Goal: Information Seeking & Learning: Learn about a topic

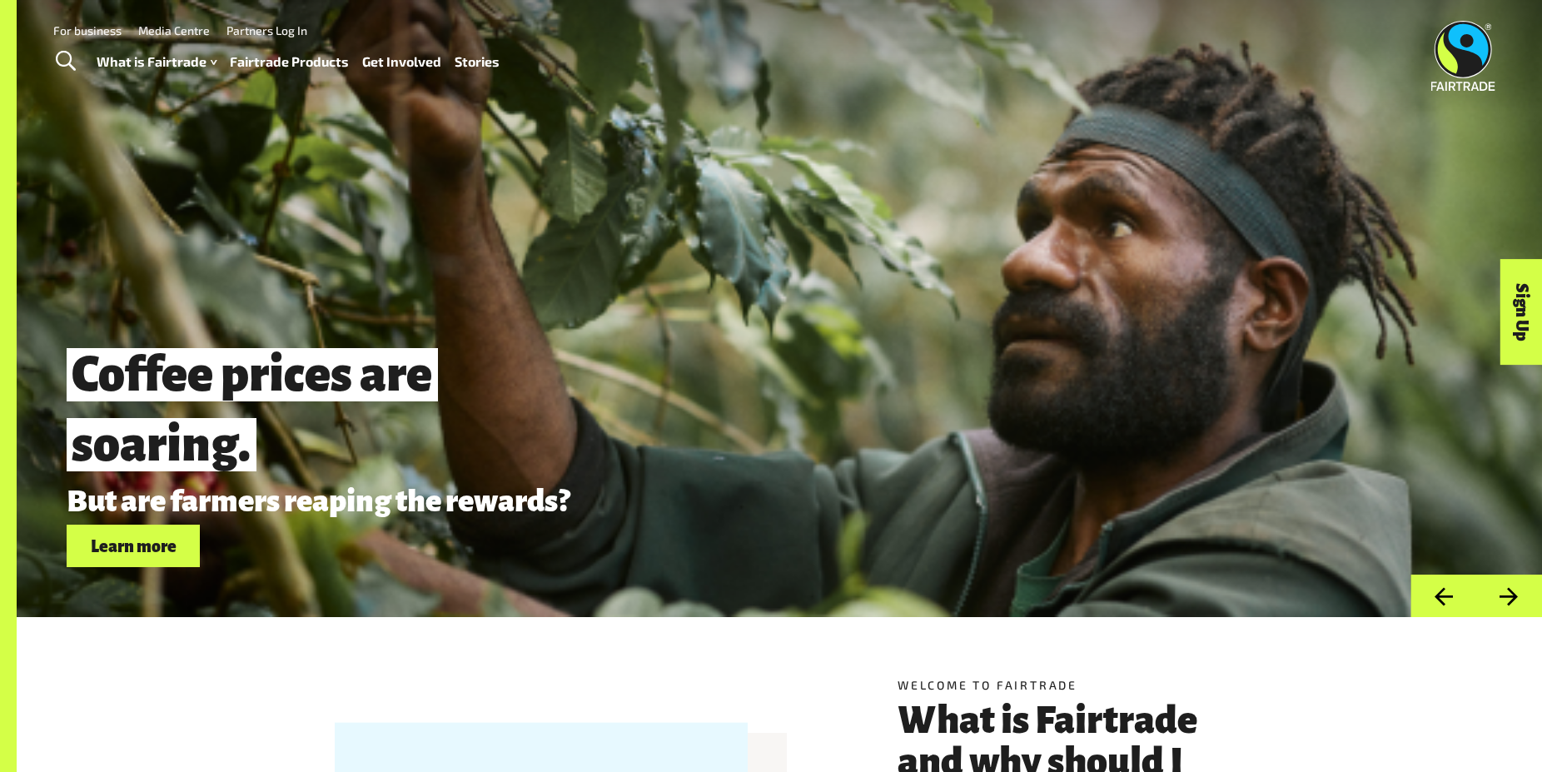
drag, startPoint x: 72, startPoint y: 378, endPoint x: 403, endPoint y: 398, distance: 331.9
click at [399, 386] on span "Coffee prices are soaring." at bounding box center [252, 409] width 371 height 122
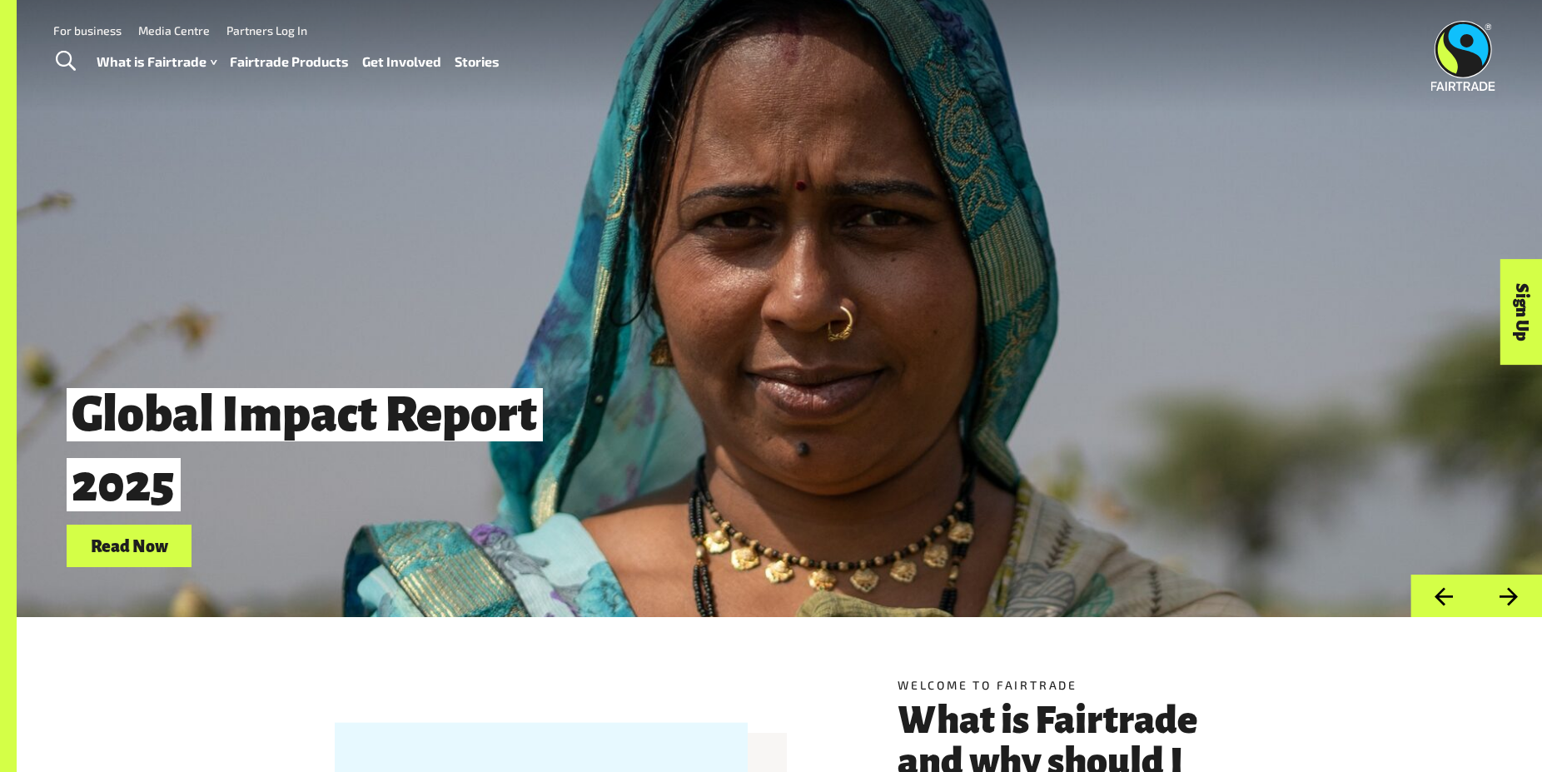
scroll to position [509, 0]
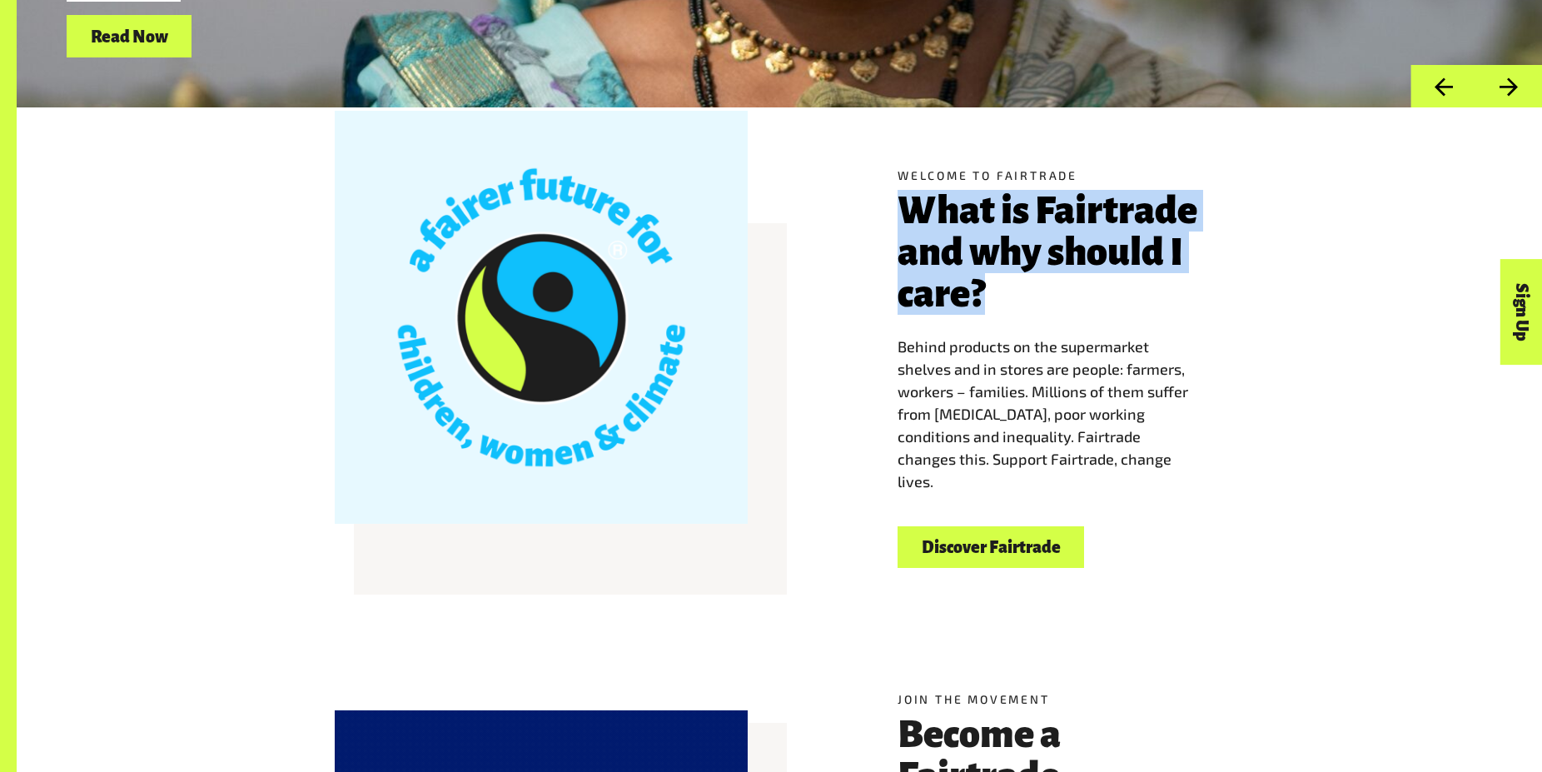
drag, startPoint x: 892, startPoint y: 193, endPoint x: 1059, endPoint y: 310, distance: 203.2
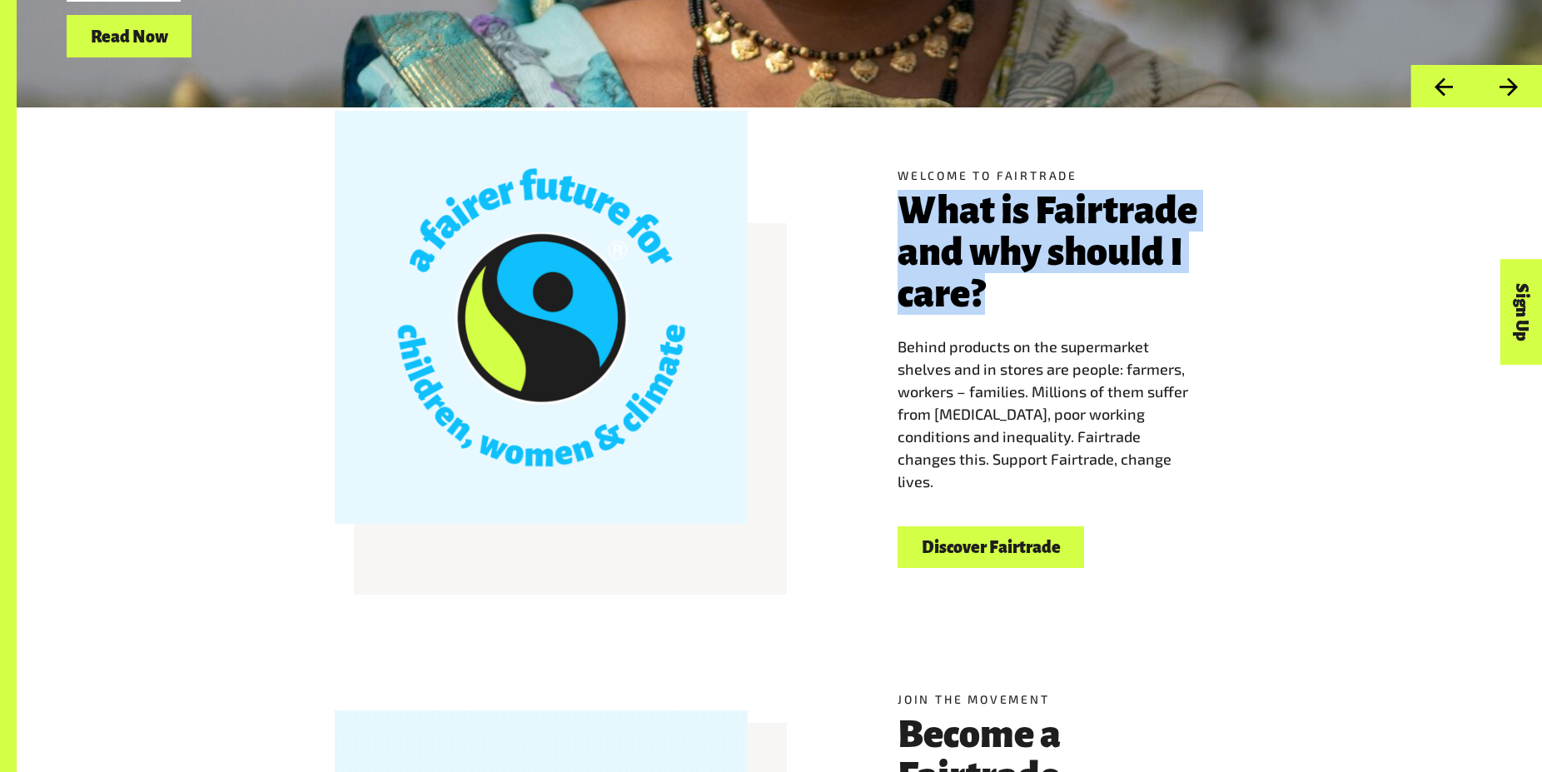
click at [1059, 310] on div "Welcome to Fairtrade What is Fairtrade and why should I care? Behind products o…" at bounding box center [1060, 367] width 346 height 402
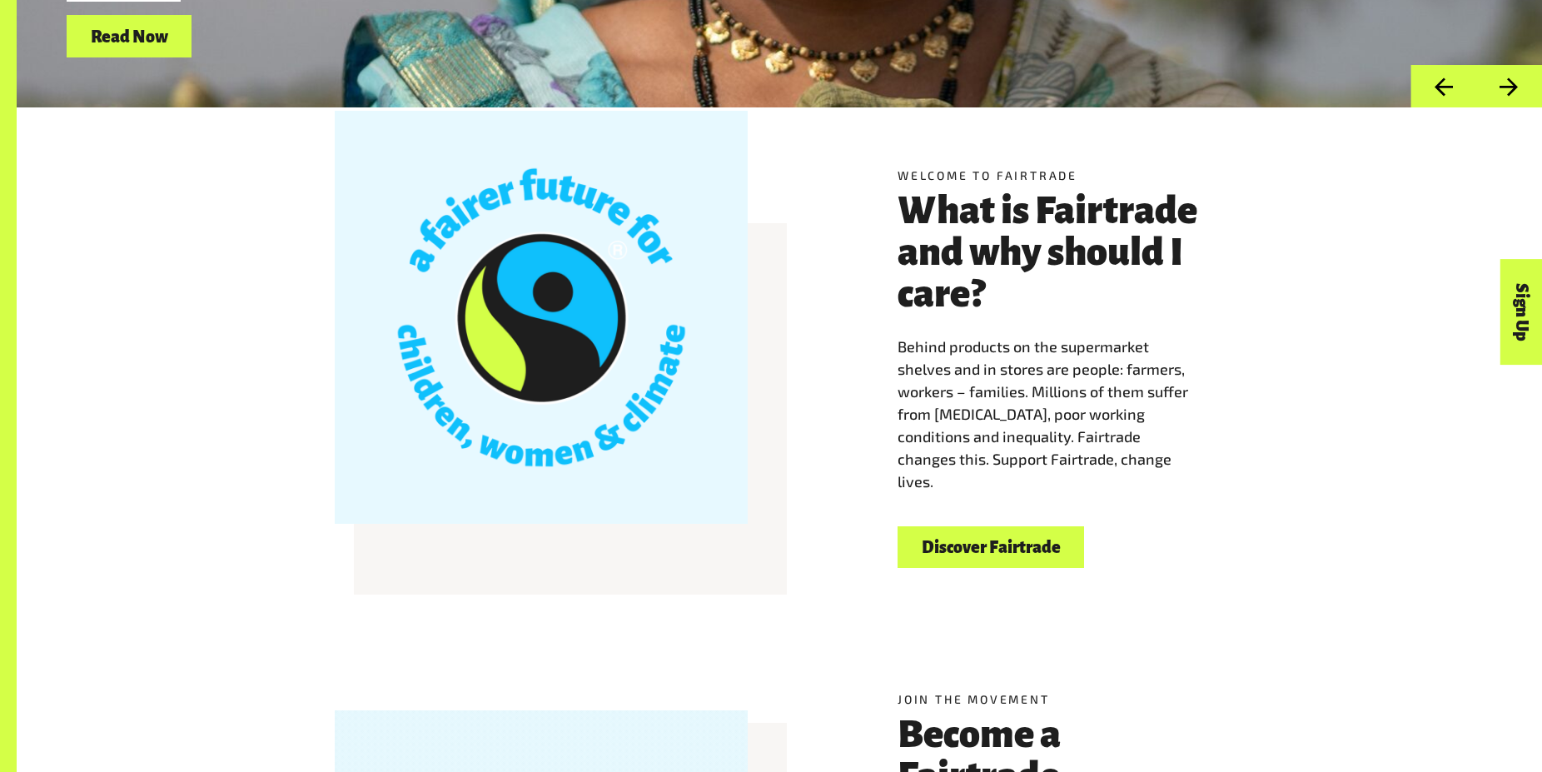
click at [1056, 310] on h3 "What is Fairtrade and why should I care?" at bounding box center [1060, 252] width 326 height 125
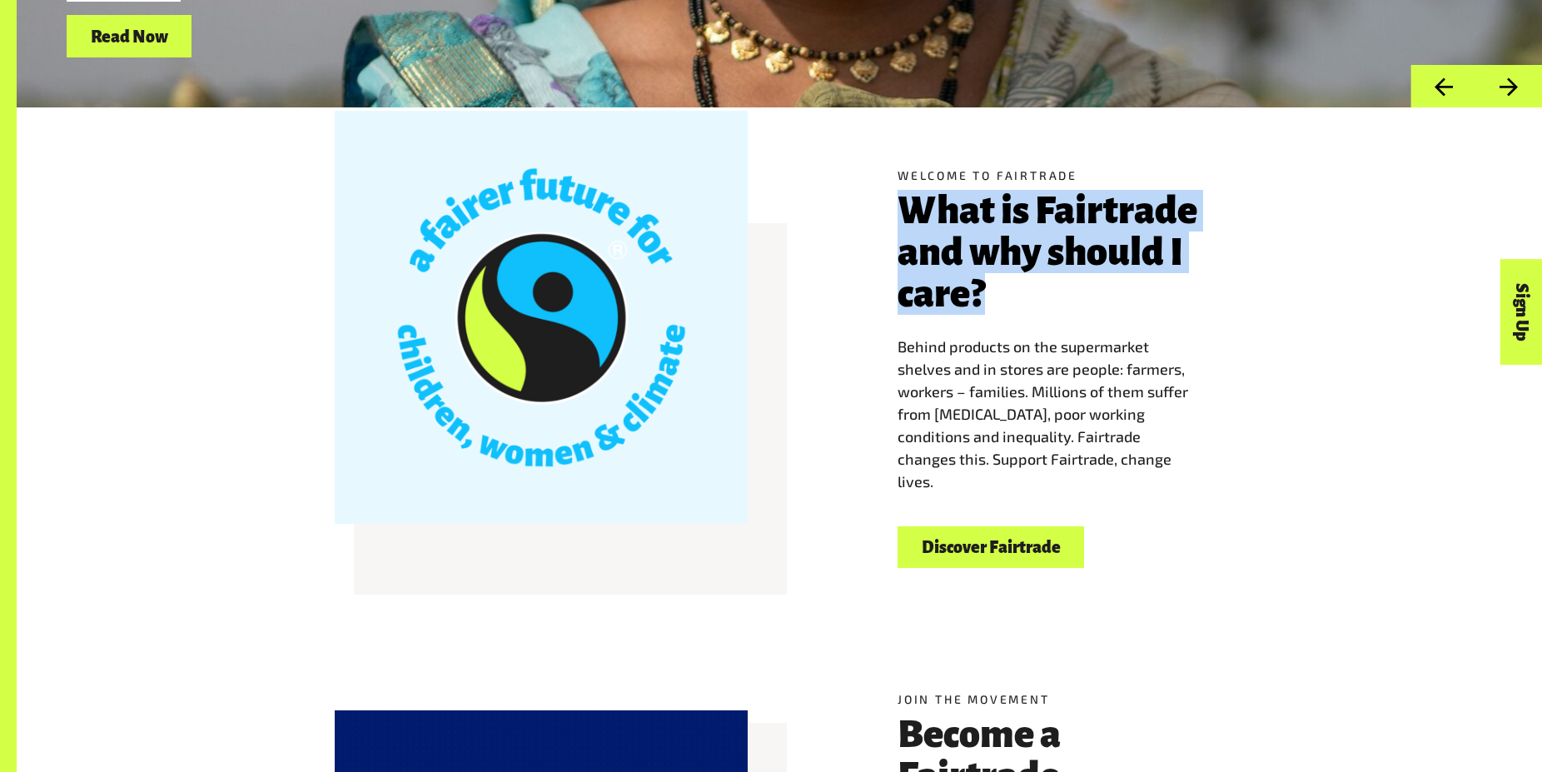
drag, startPoint x: 1056, startPoint y: 310, endPoint x: 908, endPoint y: 226, distance: 169.2
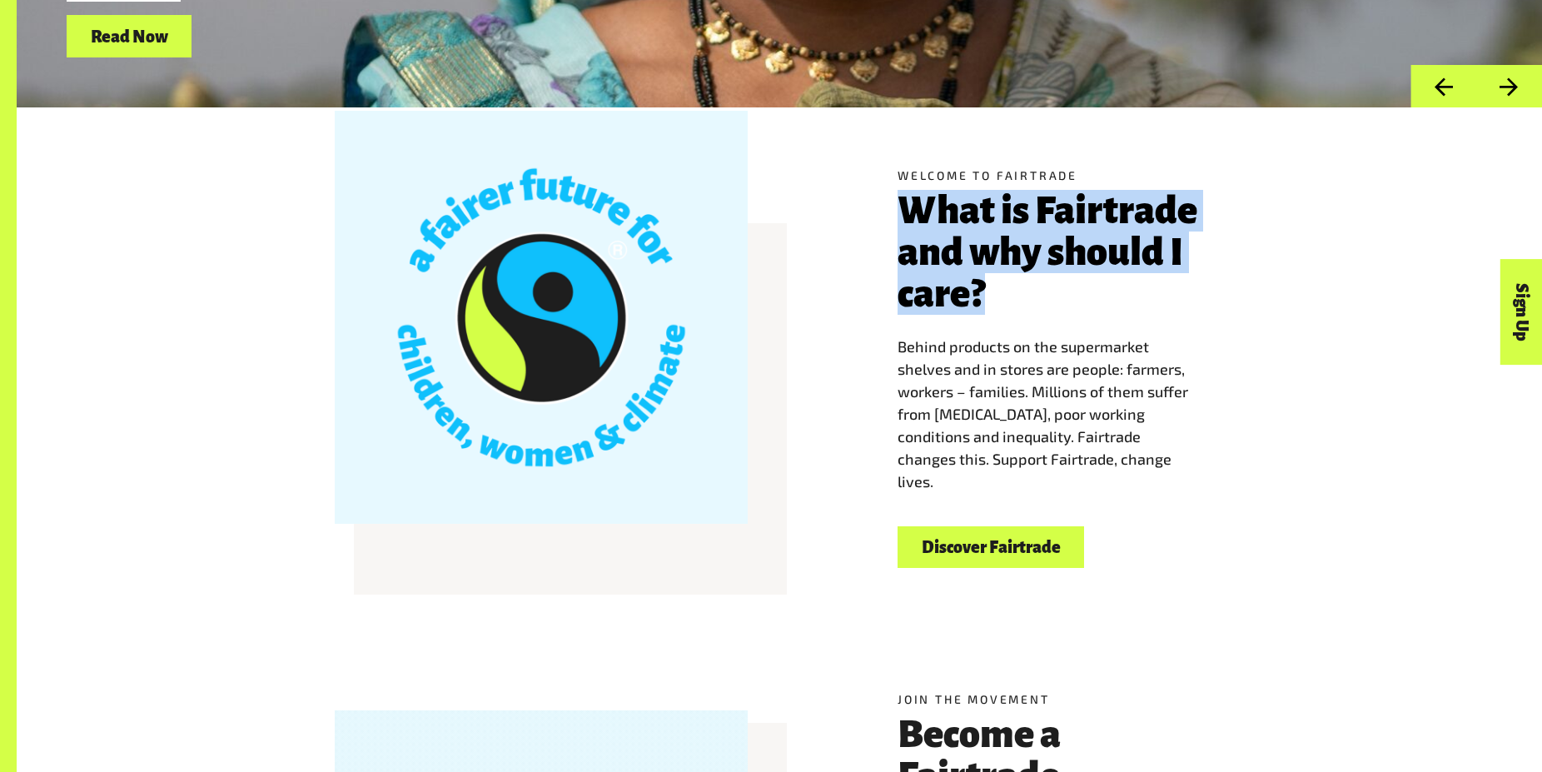
click at [908, 226] on h3 "What is Fairtrade and why should I care?" at bounding box center [1060, 252] width 326 height 125
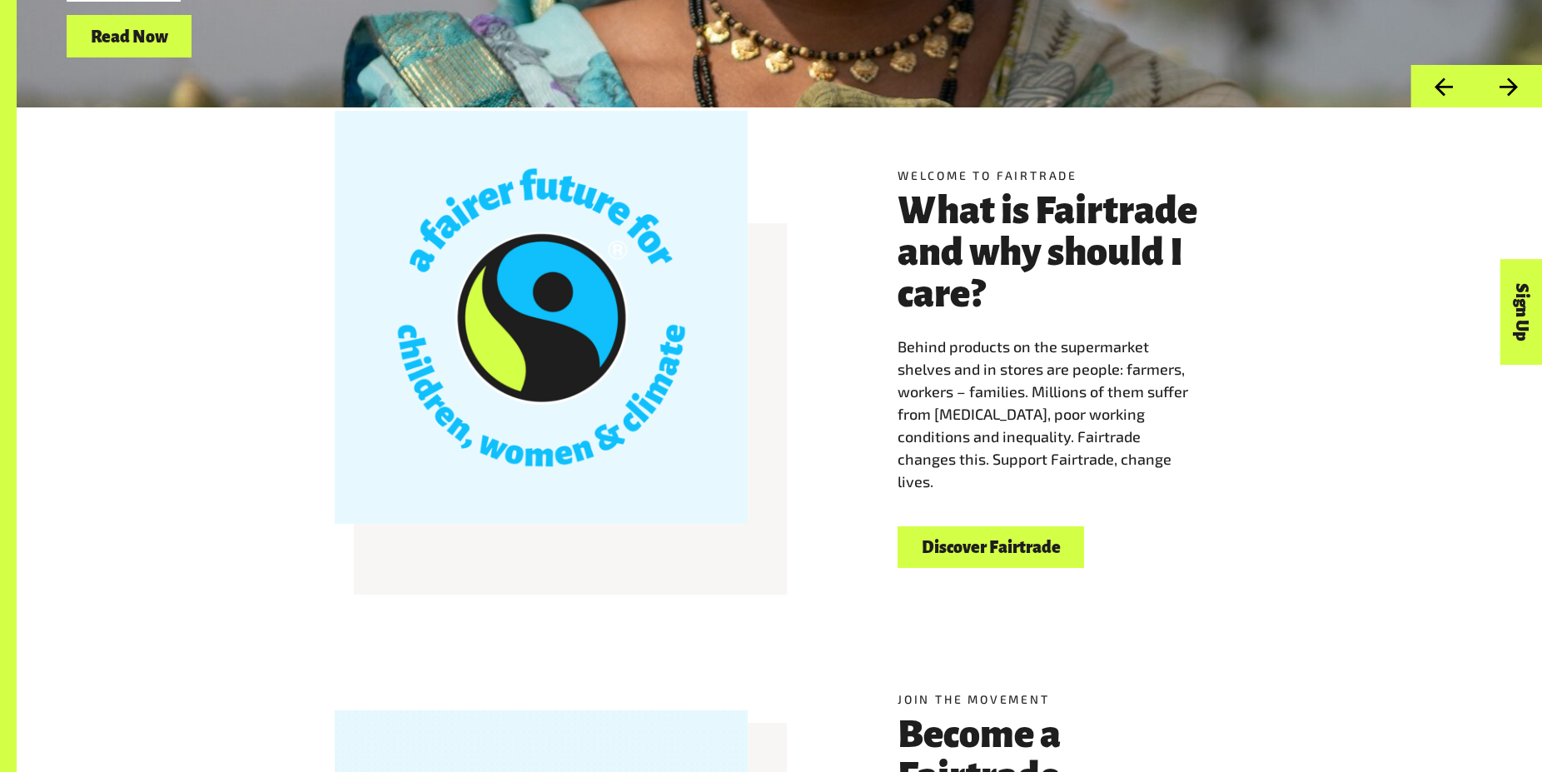
click at [908, 223] on h3 "What is Fairtrade and why should I care?" at bounding box center [1060, 252] width 326 height 125
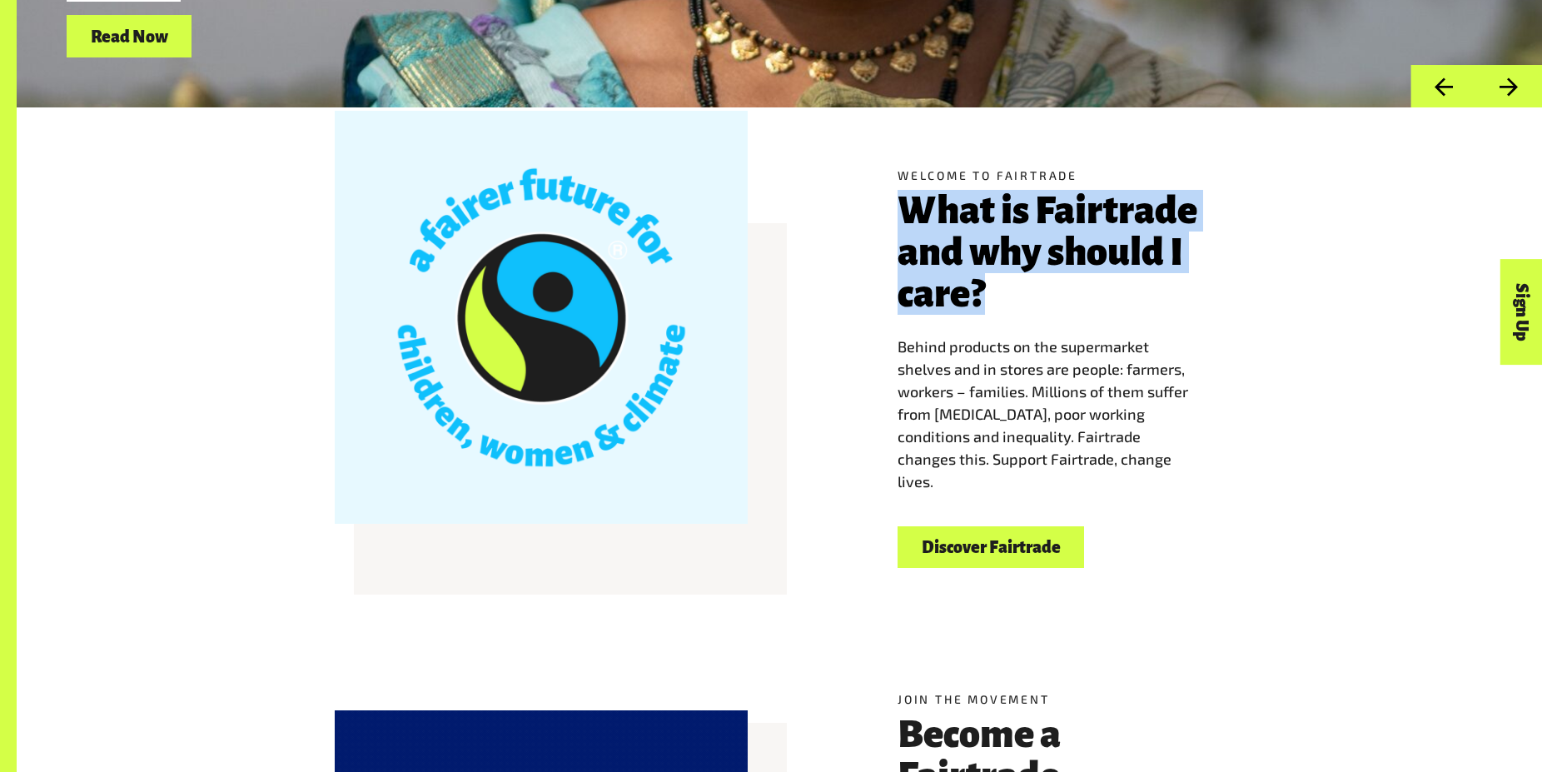
drag, startPoint x: 900, startPoint y: 218, endPoint x: 1101, endPoint y: 318, distance: 224.9
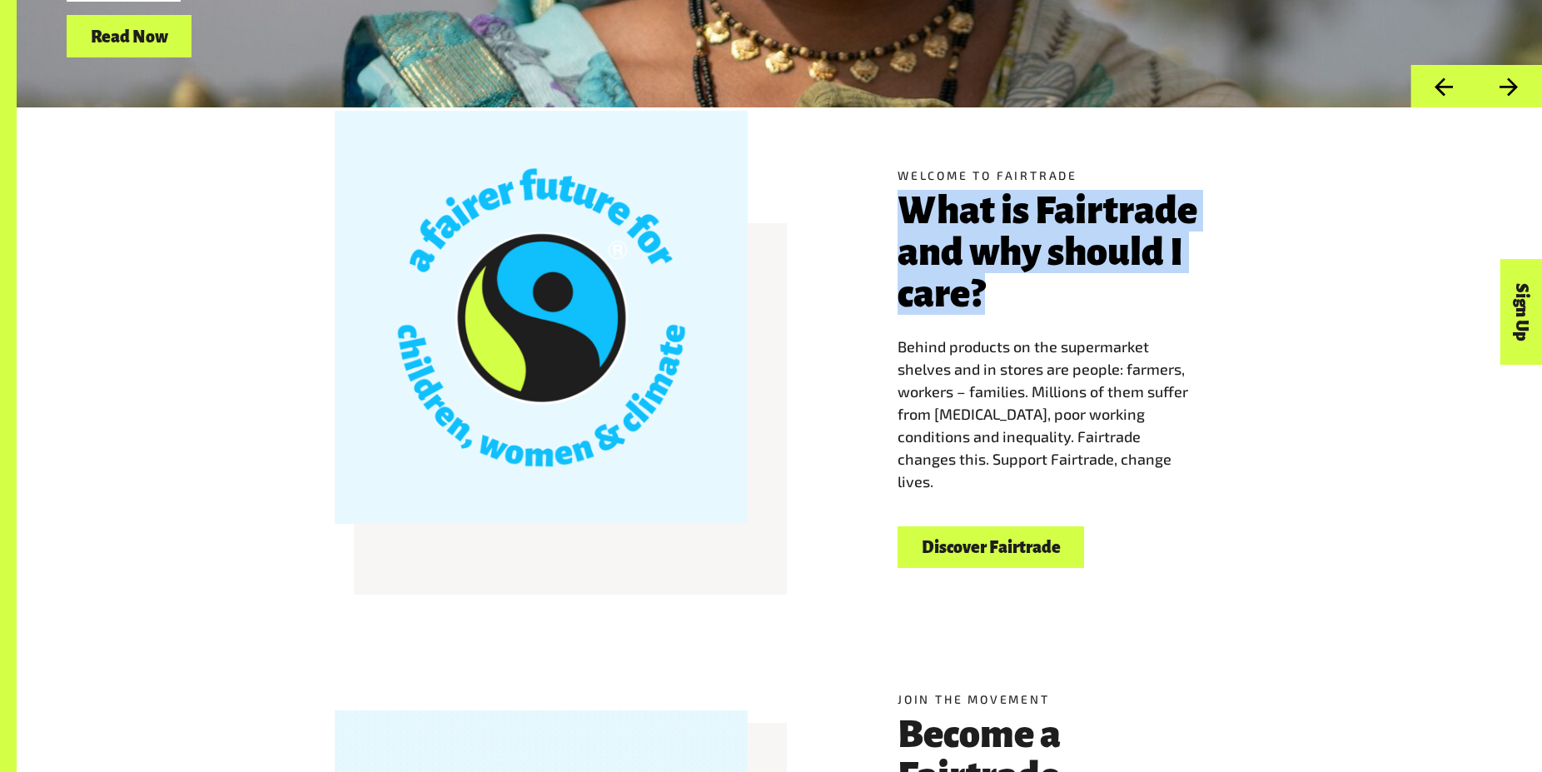
click at [1101, 318] on div "Welcome to Fairtrade What is Fairtrade and why should I care? Behind products o…" at bounding box center [1060, 367] width 346 height 402
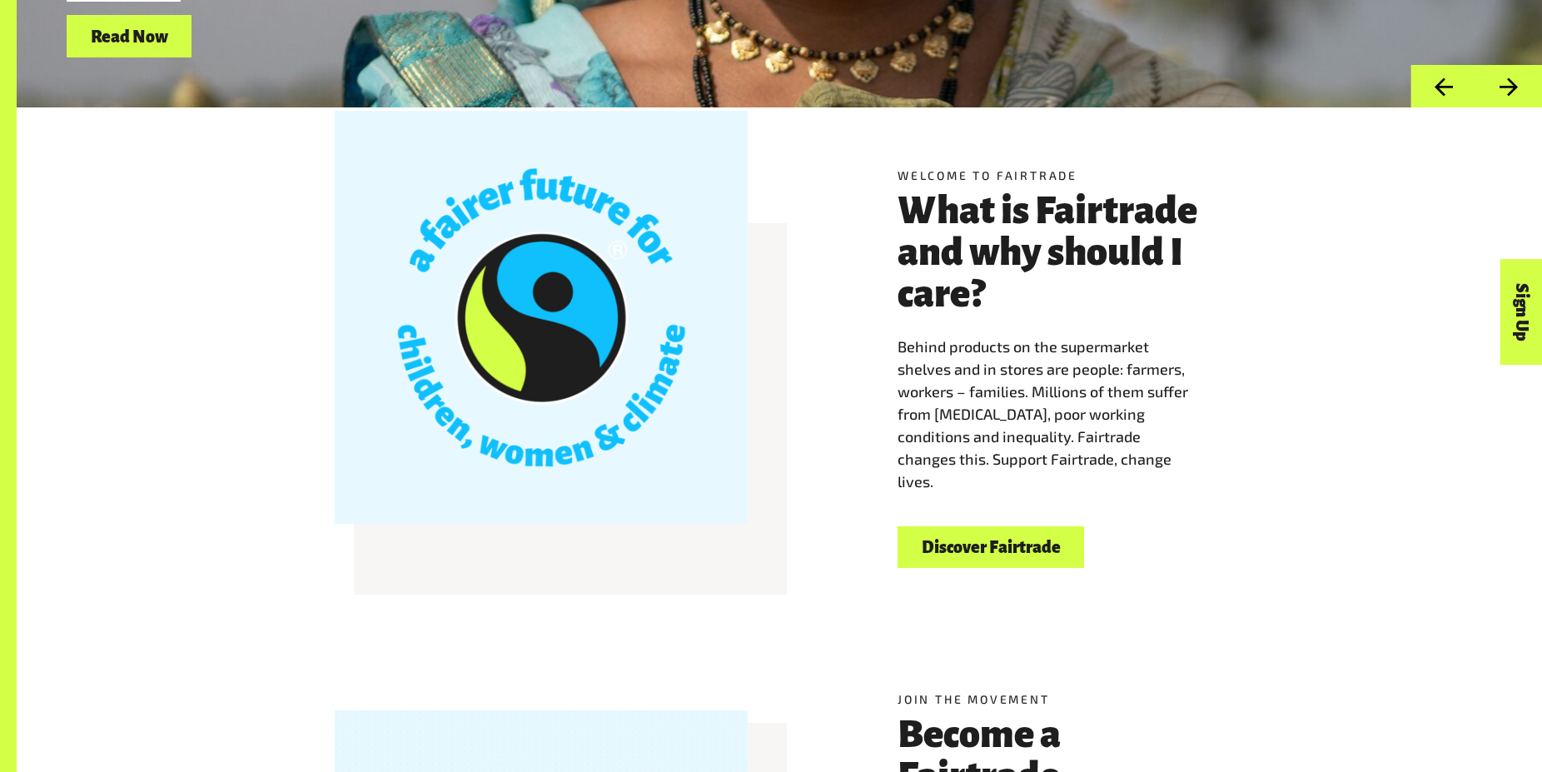
click at [1101, 315] on h3 "What is Fairtrade and why should I care?" at bounding box center [1060, 252] width 326 height 125
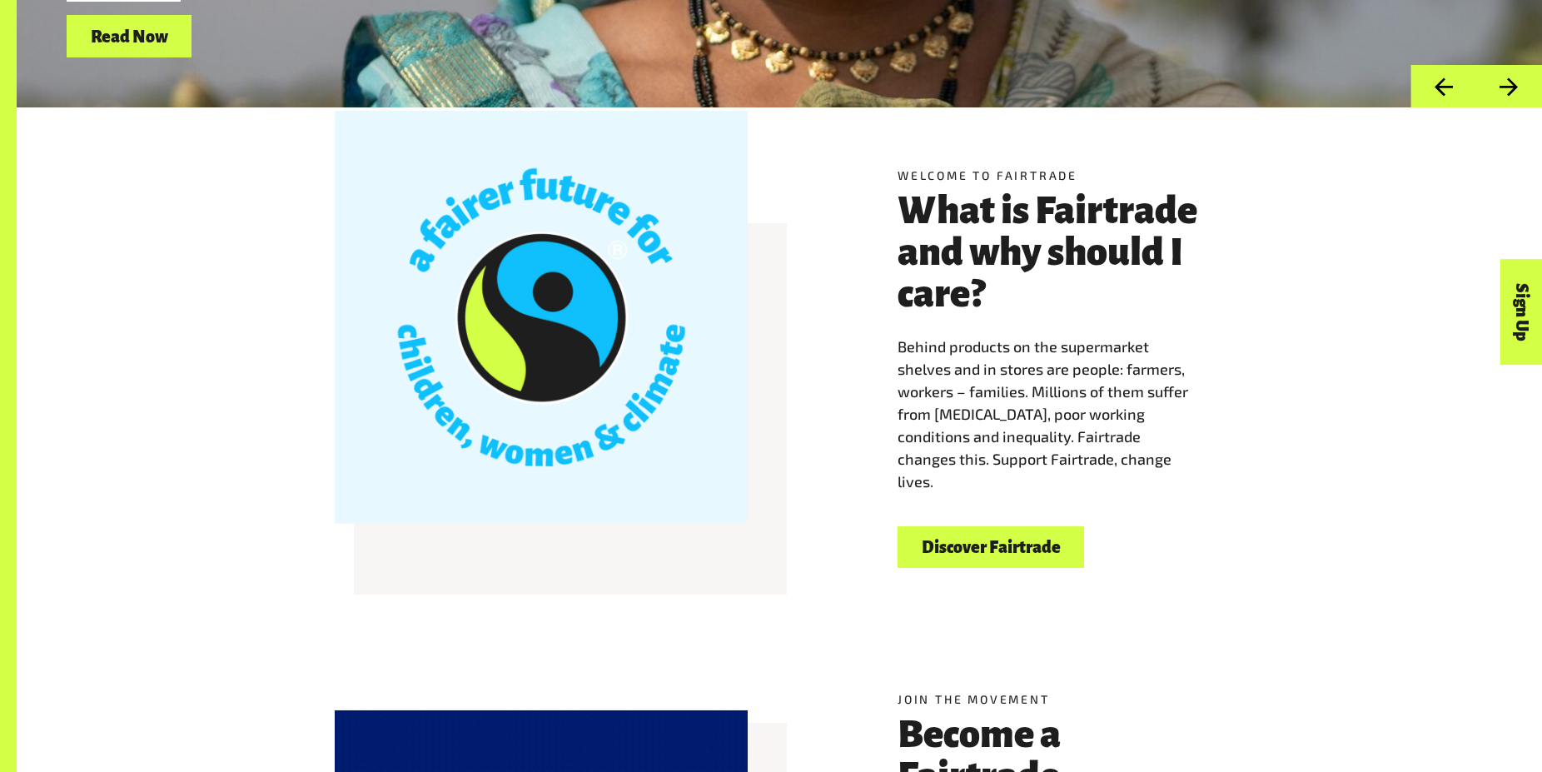
scroll to position [1104, 0]
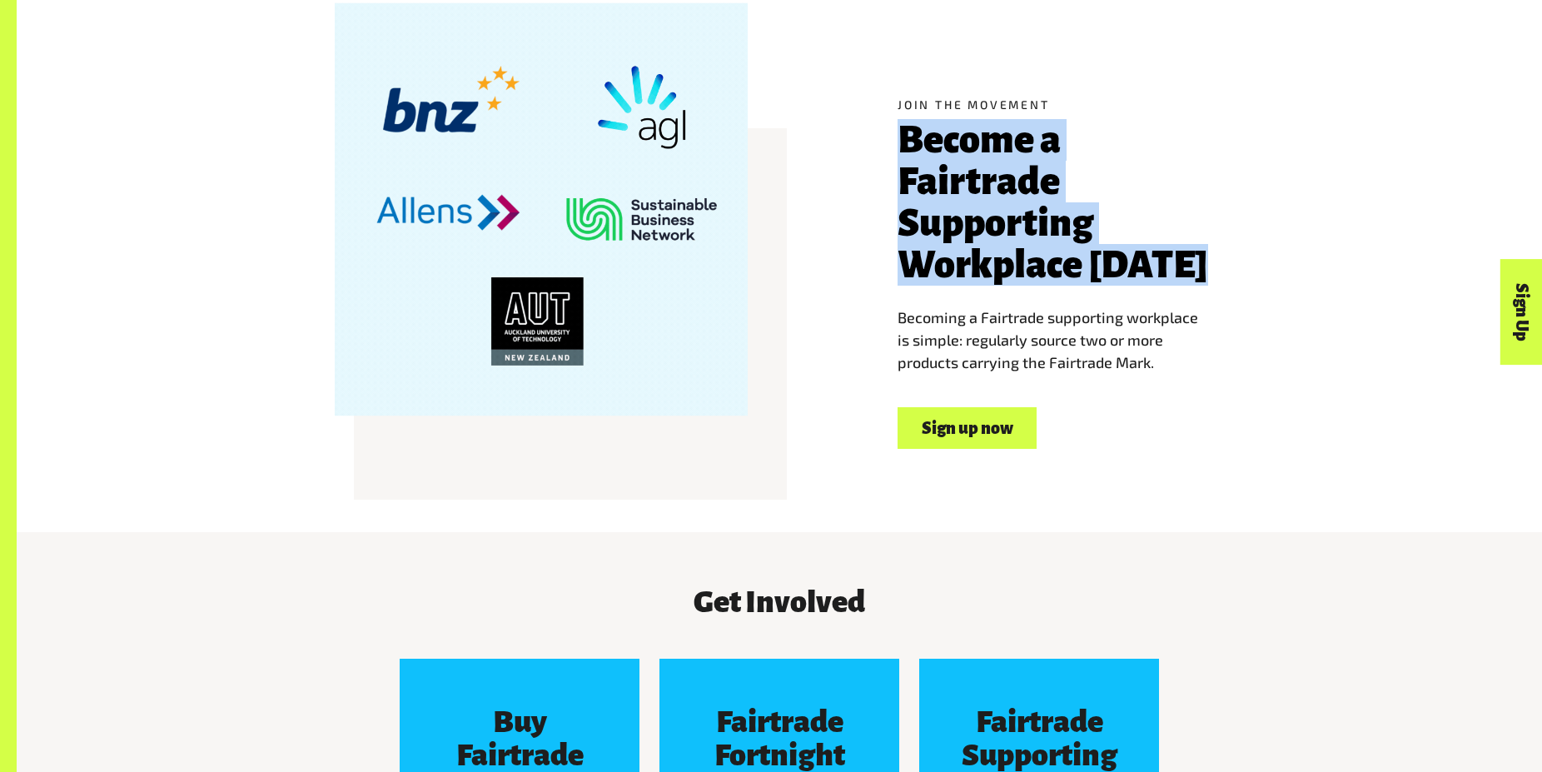
drag, startPoint x: 1298, startPoint y: 298, endPoint x: 1285, endPoint y: 287, distance: 16.5
click at [1285, 287] on div "Join the movement Become a Fairtrade Supporting Workplace today Becoming a Fair…" at bounding box center [779, 272] width 1039 height 413
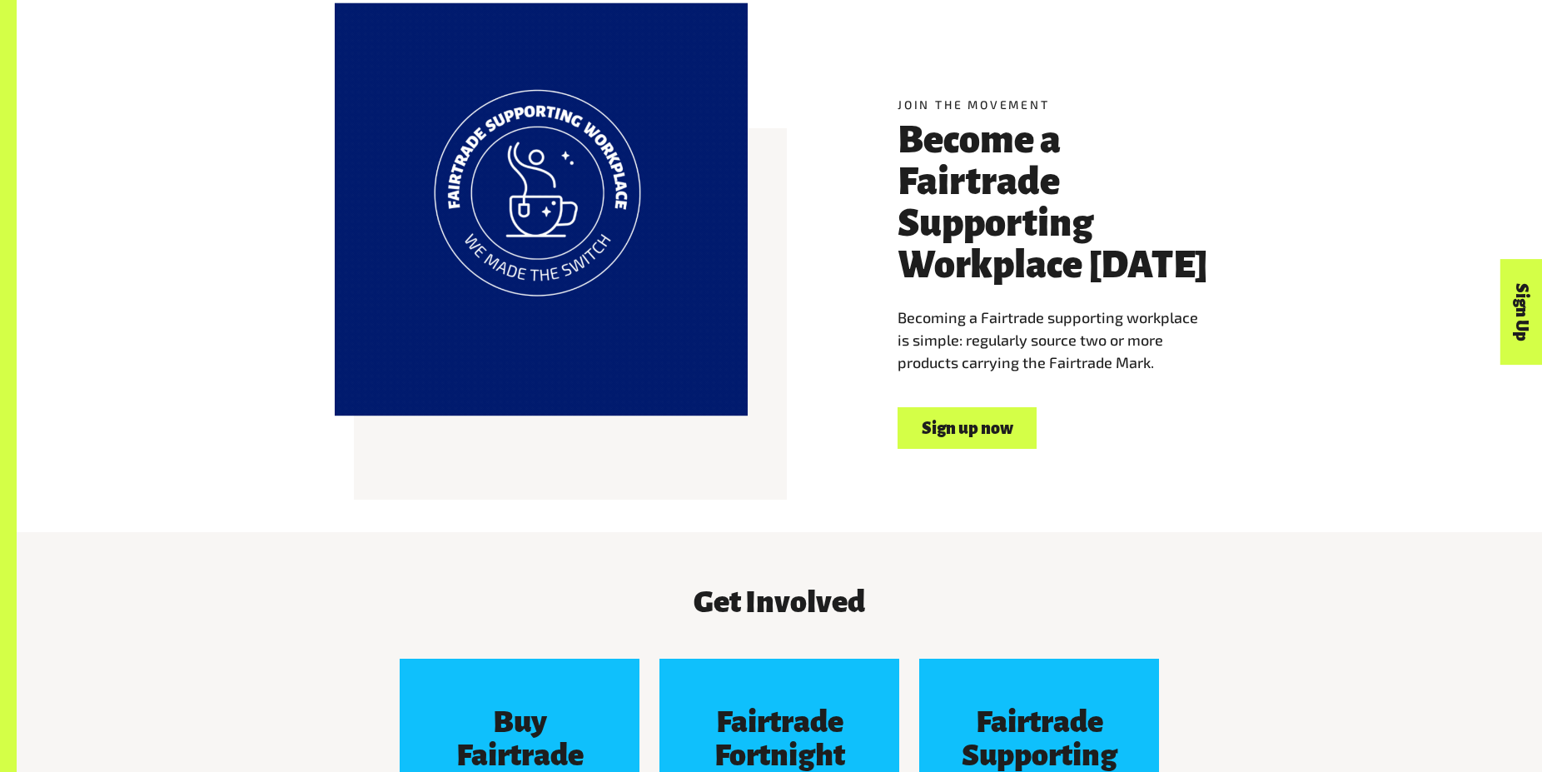
click at [1285, 287] on div "Join the movement Become a Fairtrade Supporting Workplace today Becoming a Fair…" at bounding box center [779, 272] width 1039 height 413
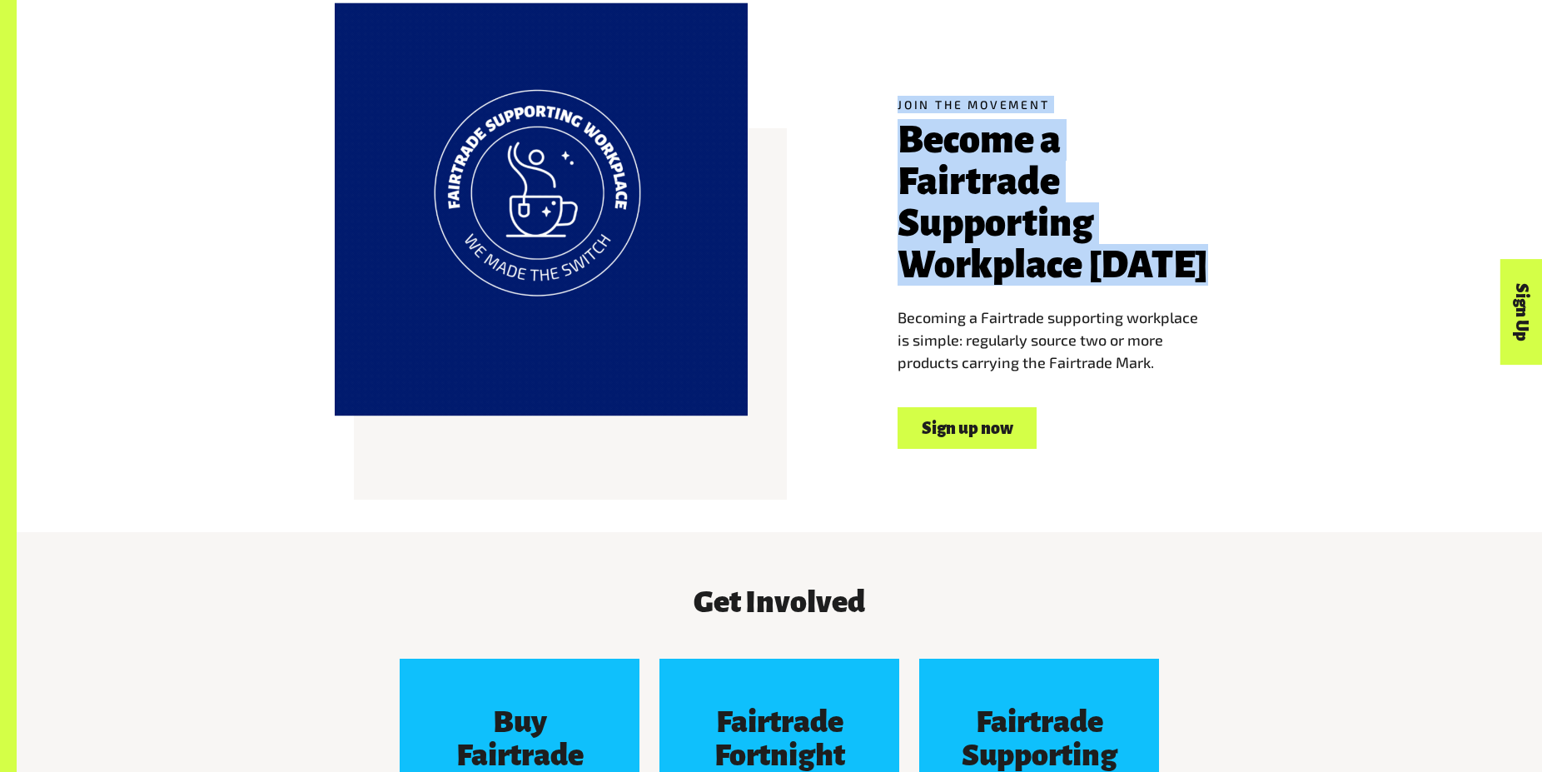
drag, startPoint x: 1125, startPoint y: 251, endPoint x: 1433, endPoint y: 211, distance: 311.4
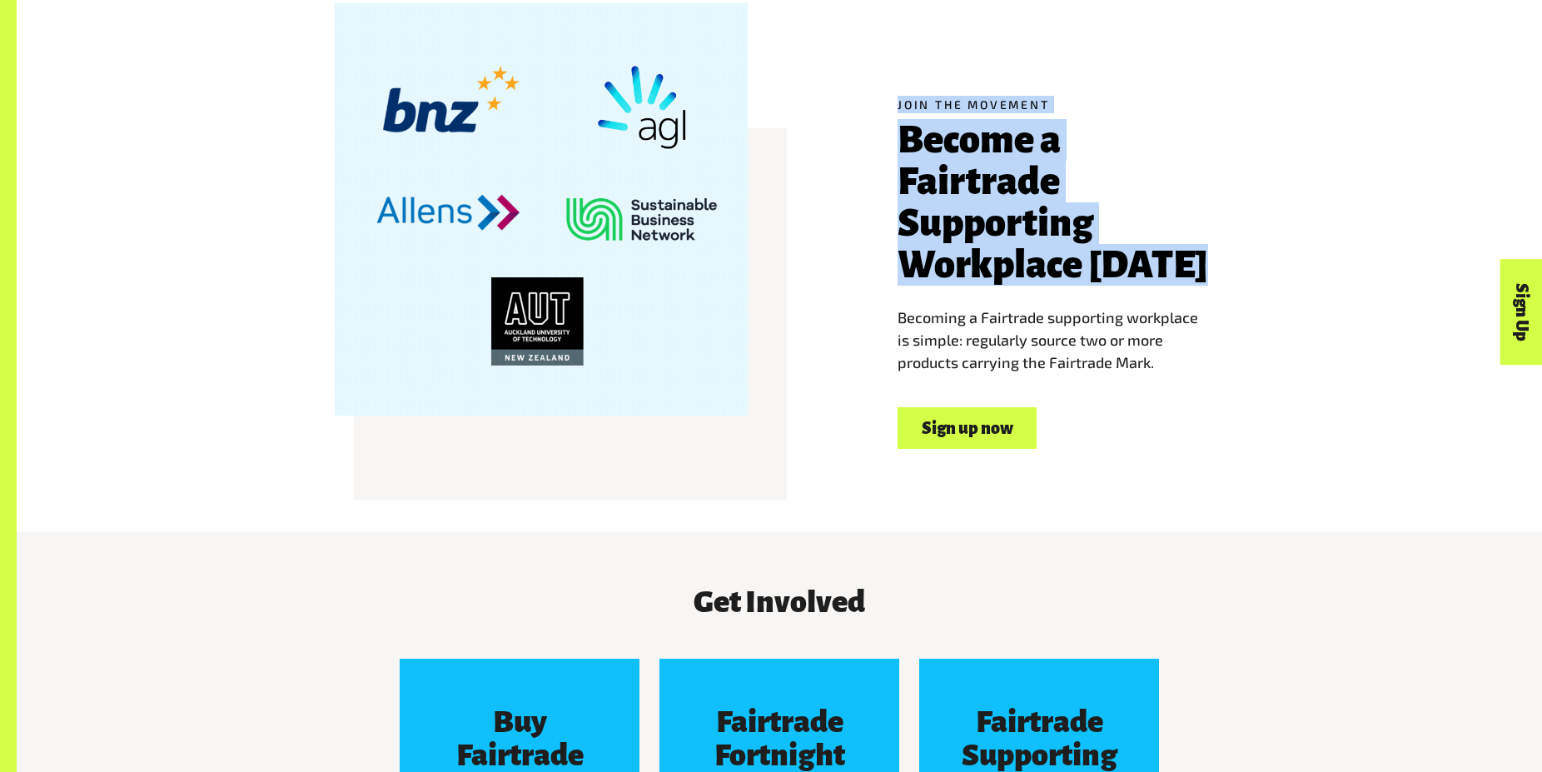
click at [890, 116] on div "Join the movement Become a Fairtrade Supporting Workplace today Becoming a Fair…" at bounding box center [779, 272] width 1039 height 413
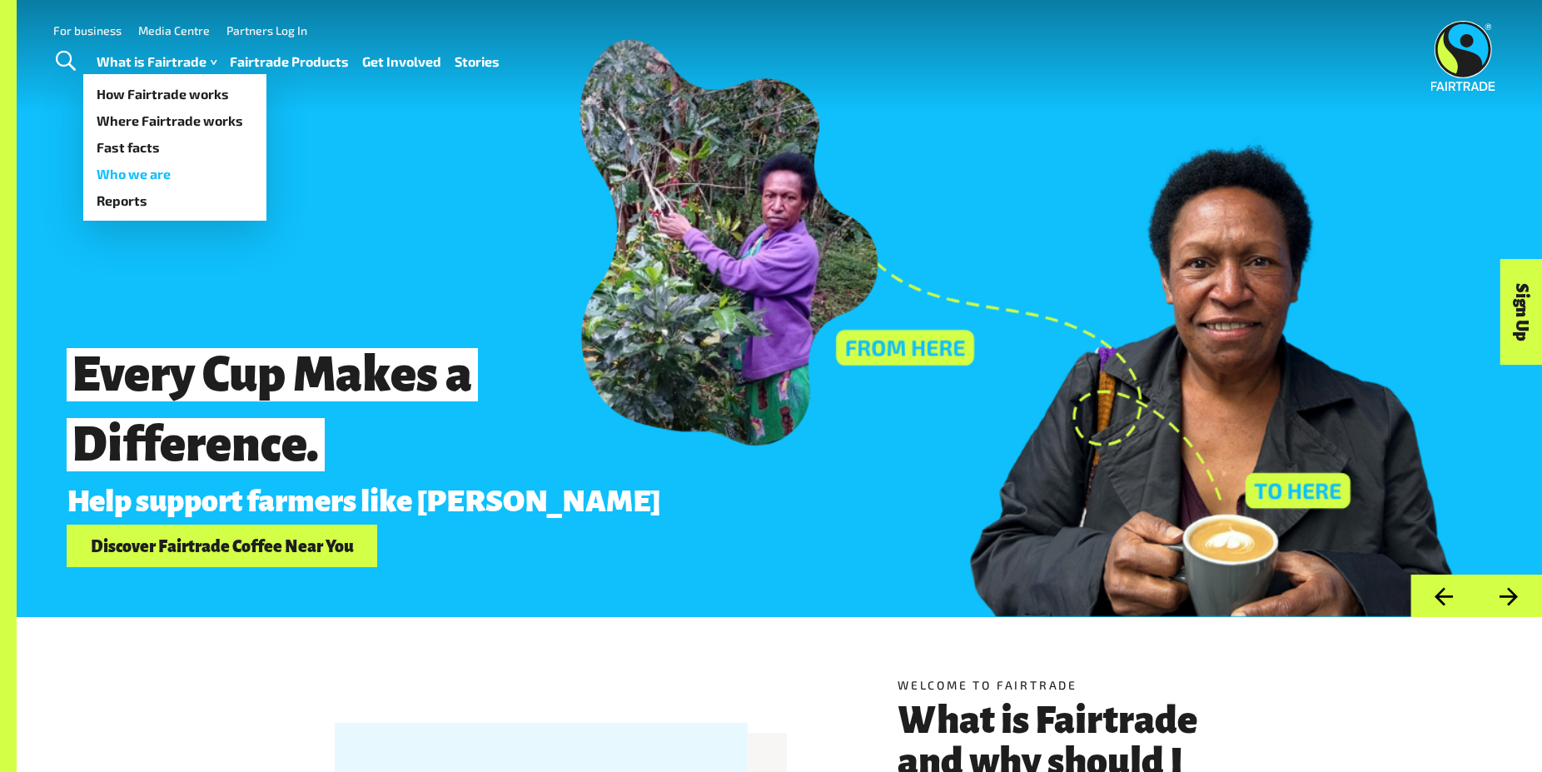
click at [147, 176] on link "Who we are" at bounding box center [174, 174] width 183 height 27
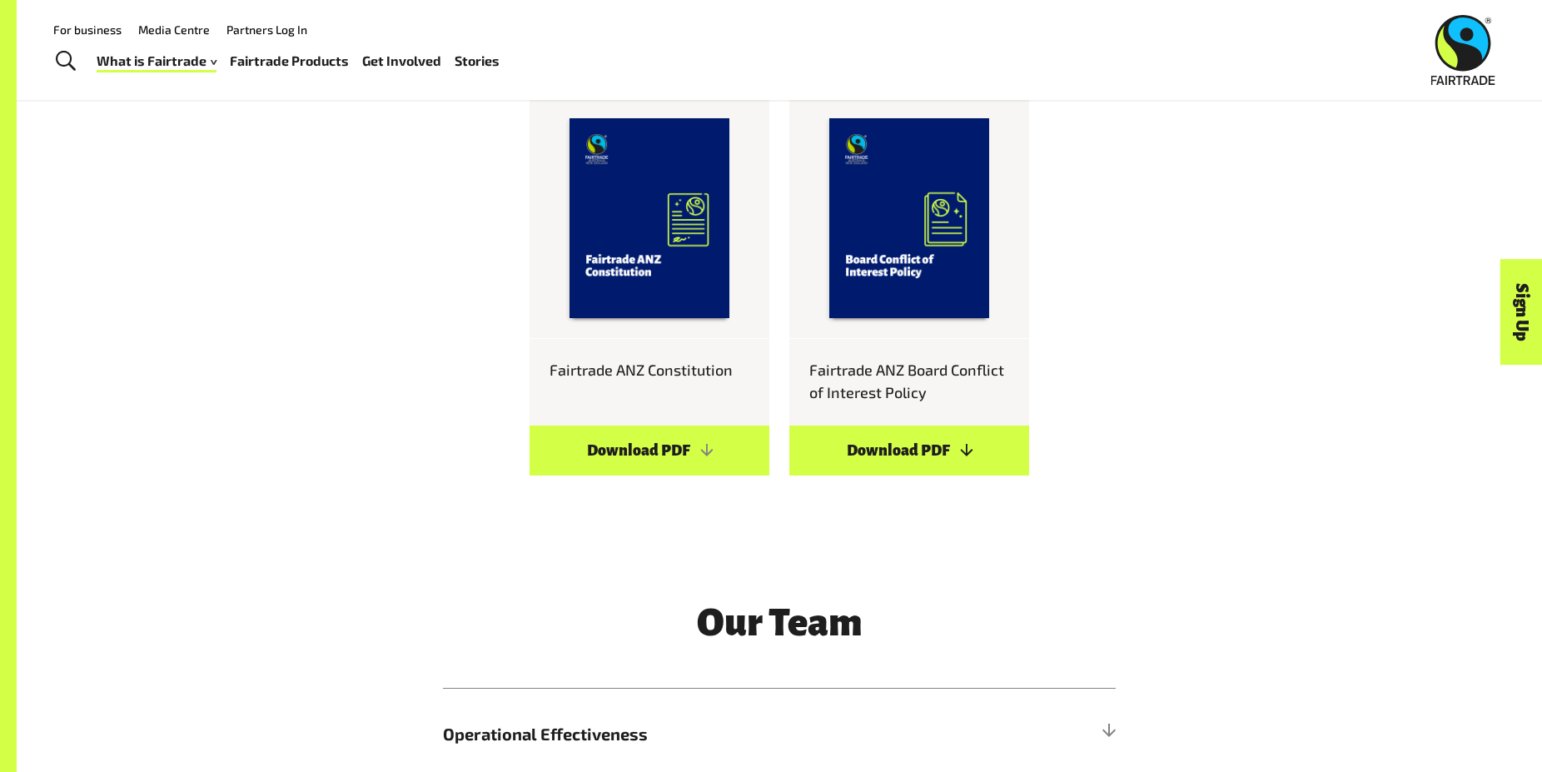
scroll to position [1868, 0]
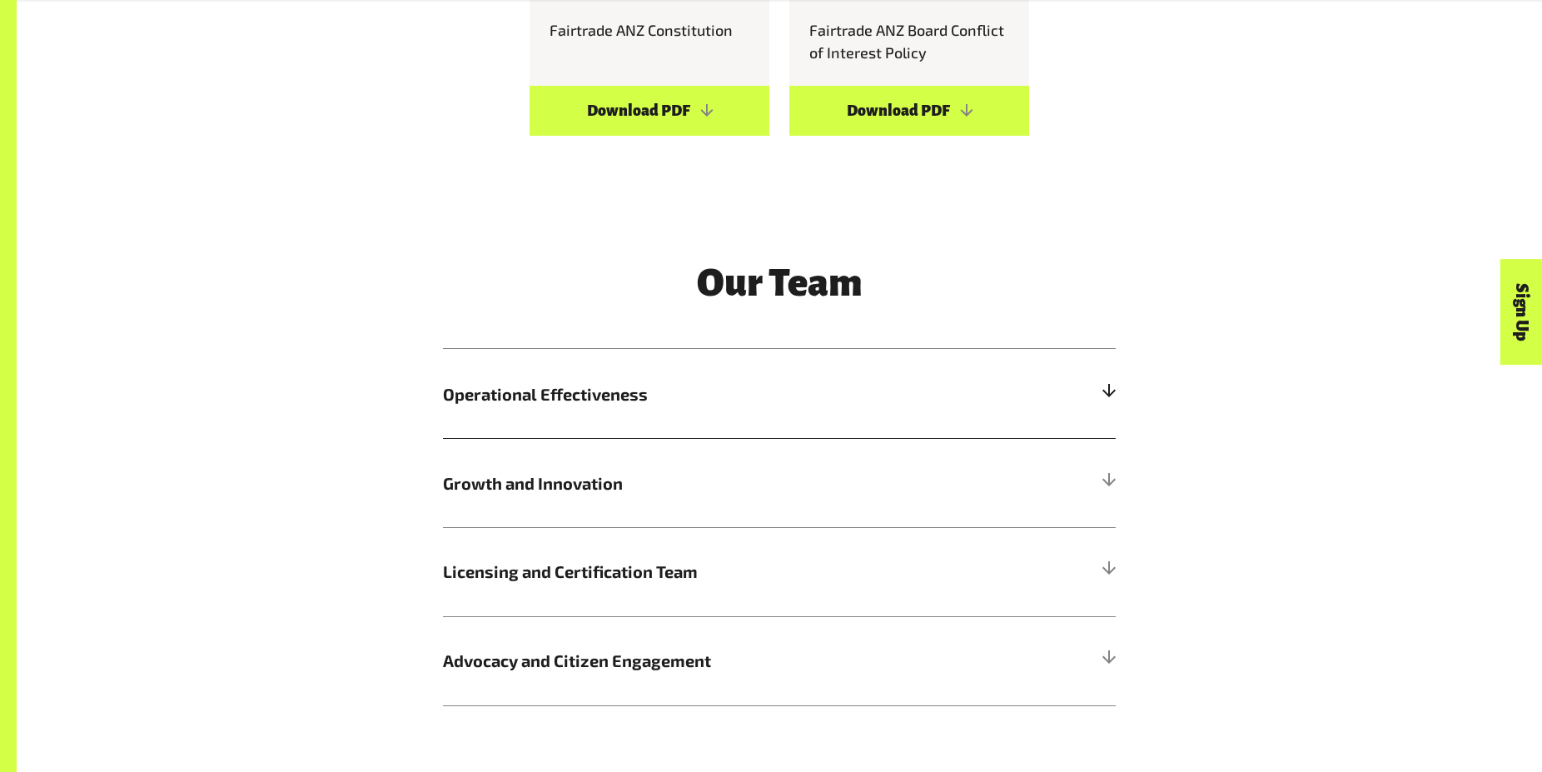
click at [1036, 388] on h5 "Operational Effectiveness" at bounding box center [779, 393] width 673 height 89
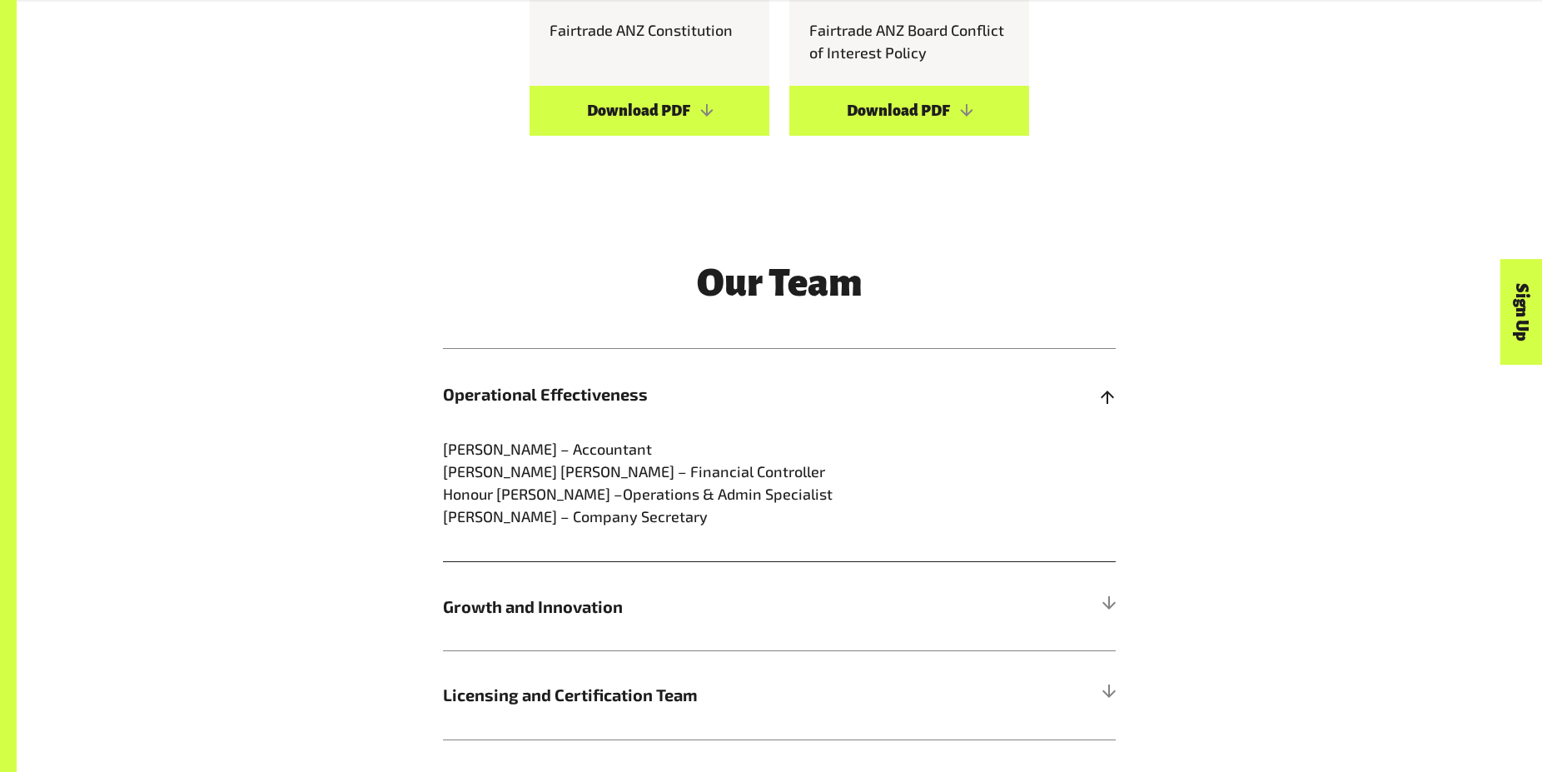
scroll to position [2123, 0]
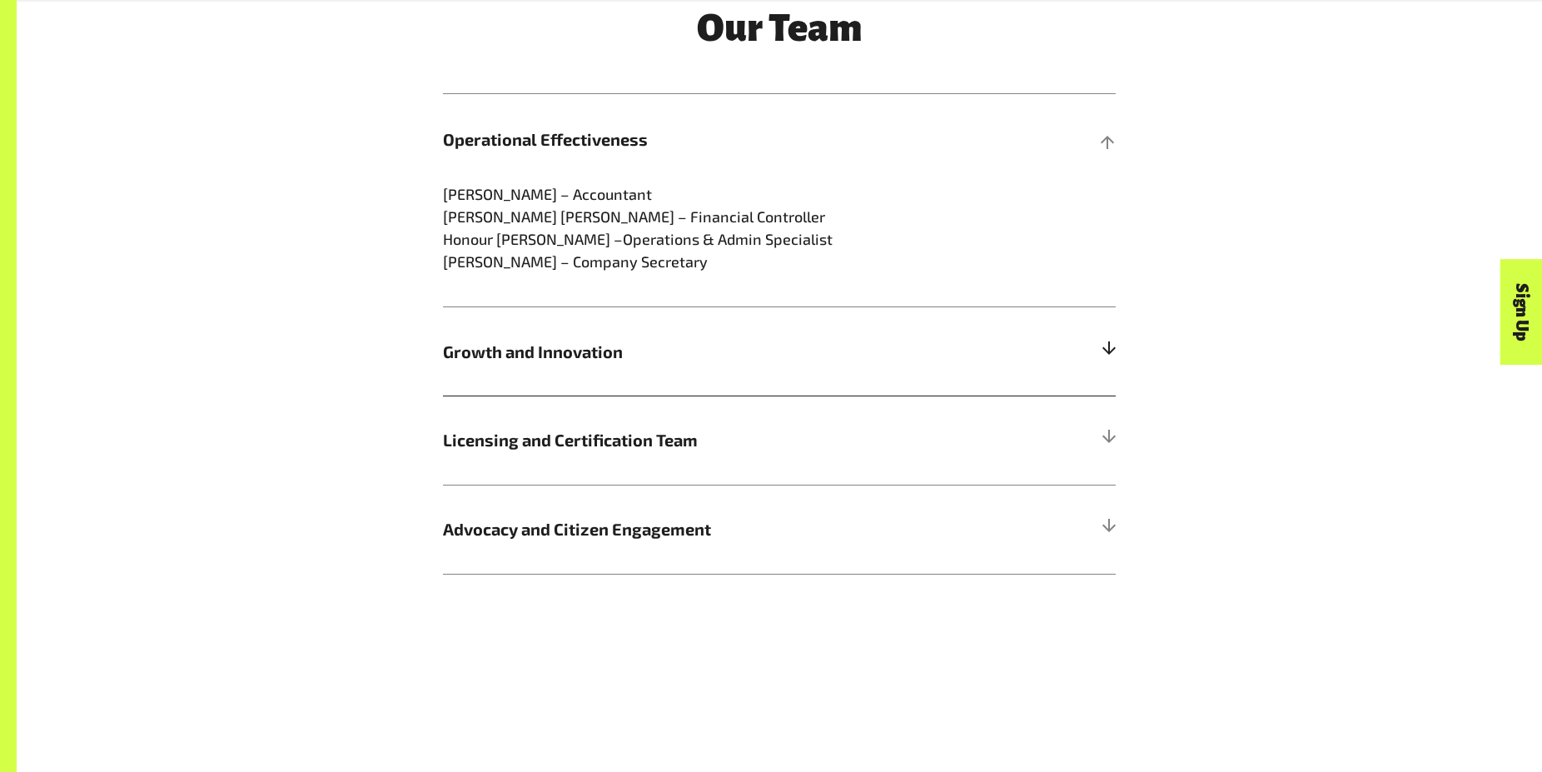
click at [1036, 341] on h5 "Growth and Innovation" at bounding box center [779, 350] width 673 height 89
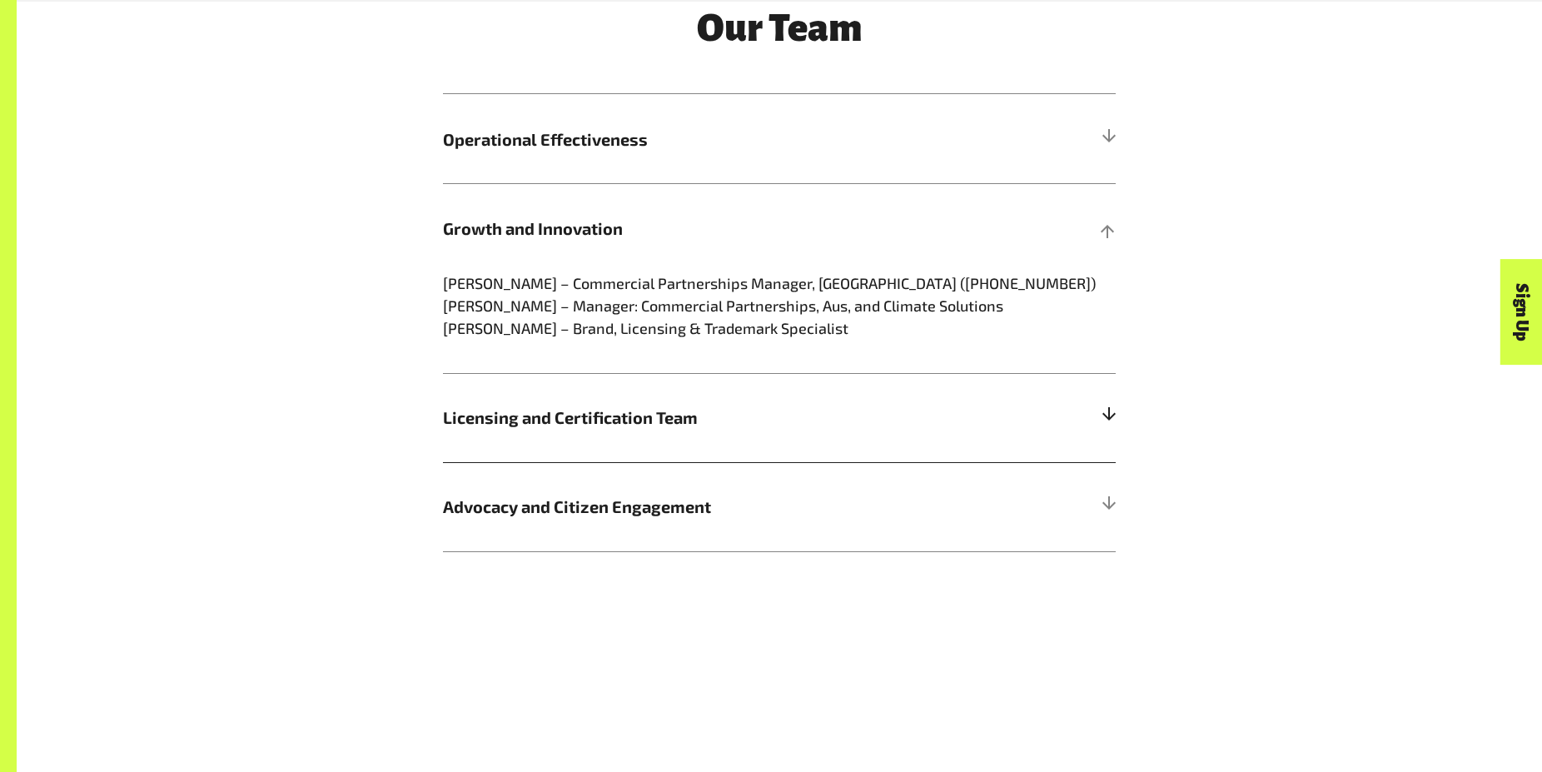
click at [1021, 374] on div "Growth and Innovation Gabriela Divers – Commercial Partnerships Manager, NZ (+6…" at bounding box center [779, 278] width 673 height 191
